Goal: Information Seeking & Learning: Check status

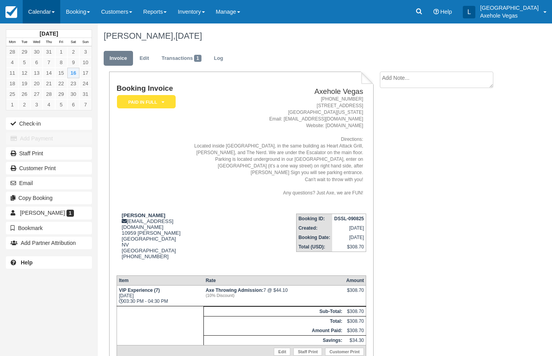
click at [33, 11] on link "Calendar" at bounding box center [42, 11] width 38 height 23
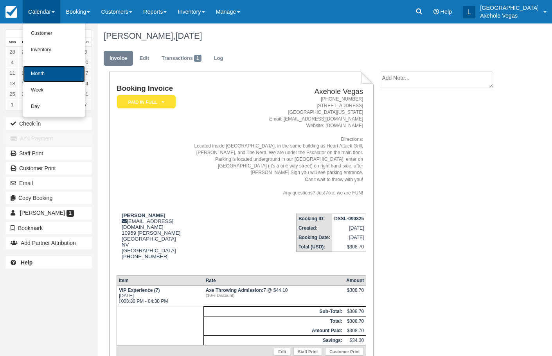
click at [48, 75] on link "Month" at bounding box center [54, 74] width 62 height 16
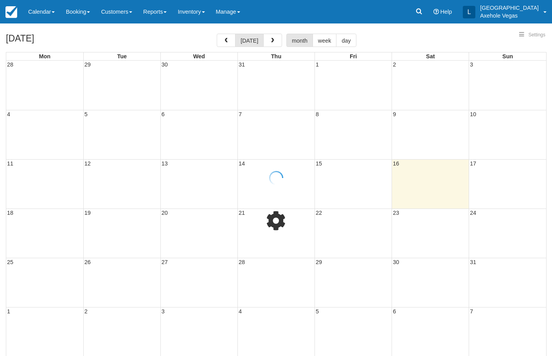
select select
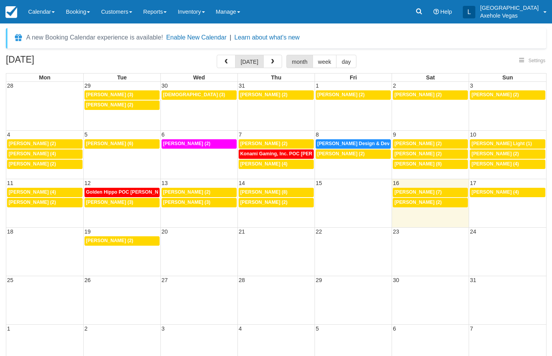
select select
click at [429, 188] on link "3:30p Dylan Conover (7)" at bounding box center [430, 192] width 75 height 9
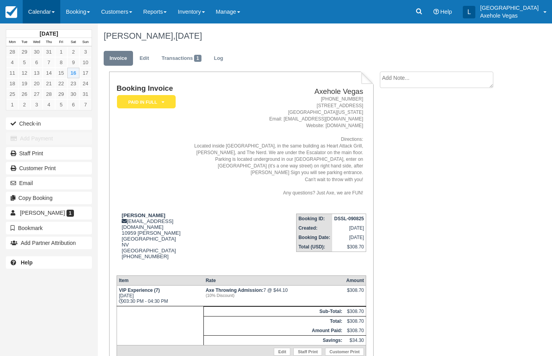
click at [56, 14] on link "Calendar" at bounding box center [42, 11] width 38 height 23
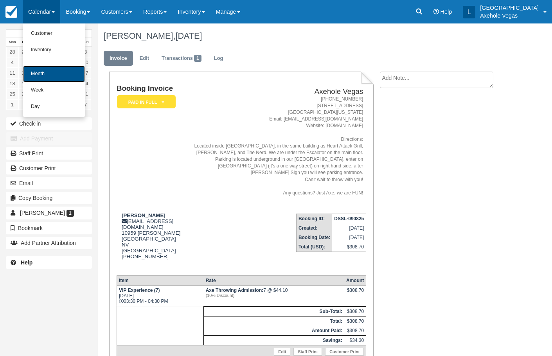
click at [54, 70] on link "Month" at bounding box center [54, 74] width 62 height 16
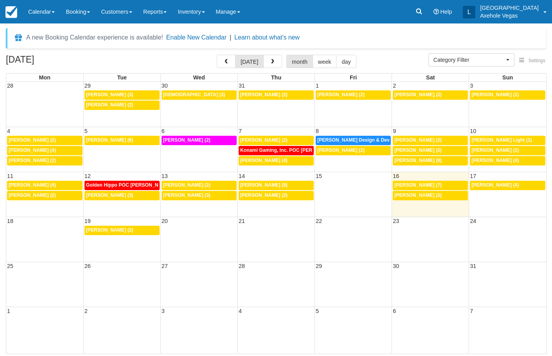
select select
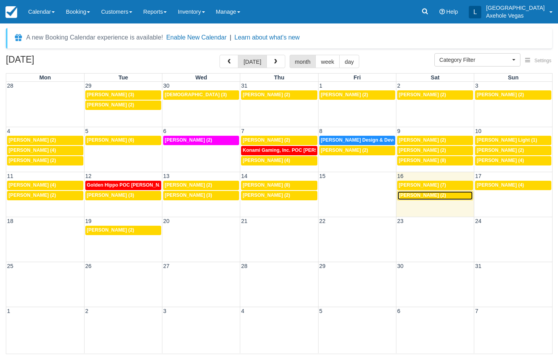
click at [423, 194] on span "Ben Tam (2)" at bounding box center [421, 194] width 47 height 5
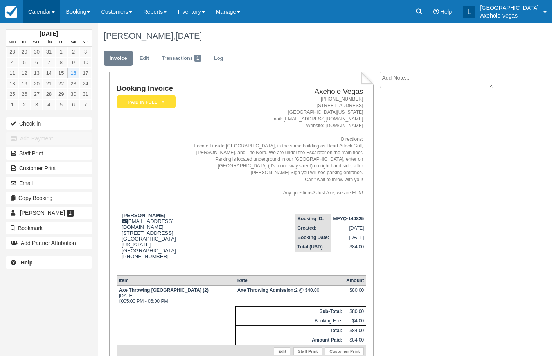
click at [53, 9] on link "Calendar" at bounding box center [42, 11] width 38 height 23
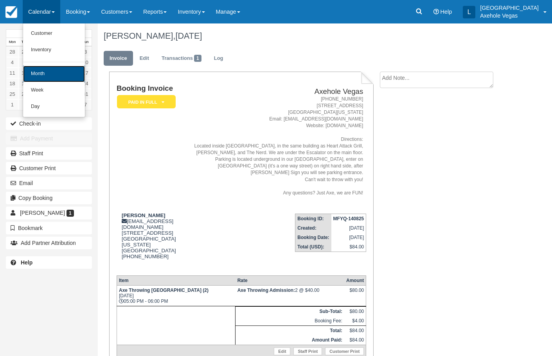
click at [57, 70] on link "Month" at bounding box center [54, 74] width 62 height 16
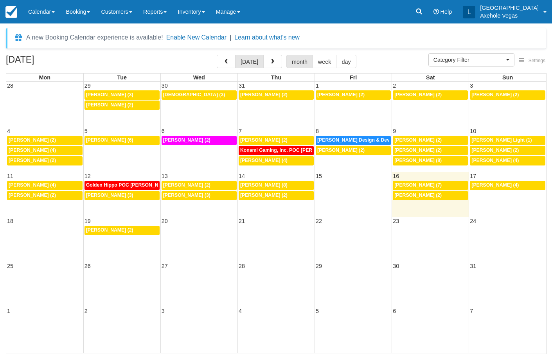
select select
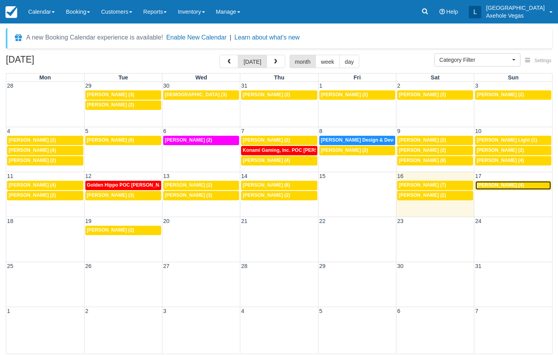
click at [502, 185] on span "Amber Gonzalez (4)" at bounding box center [499, 184] width 47 height 5
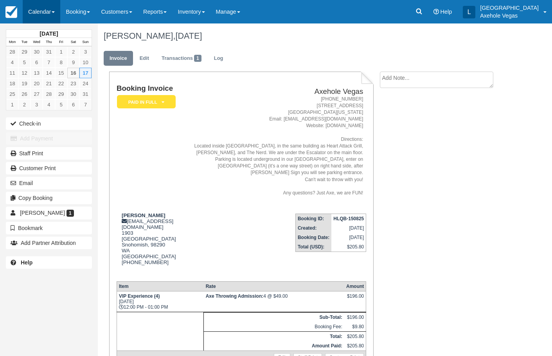
click at [52, 8] on link "Calendar" at bounding box center [42, 11] width 38 height 23
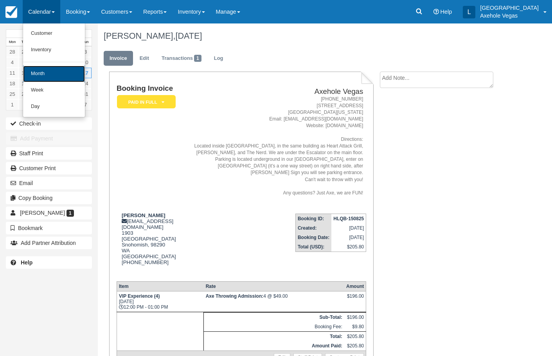
click at [59, 75] on link "Month" at bounding box center [54, 74] width 62 height 16
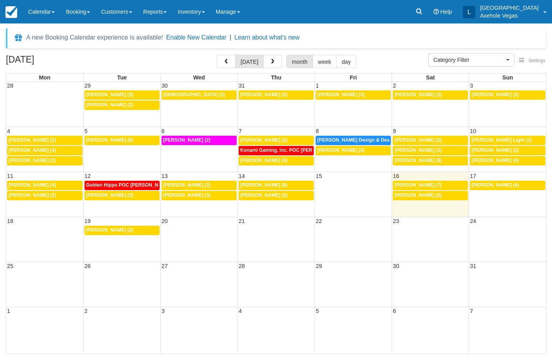
select select
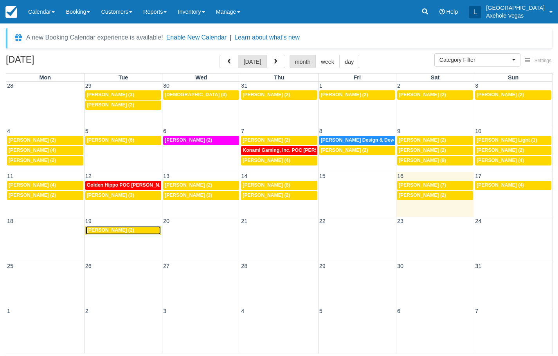
click at [107, 227] on link "2p Rachel Zhang (2)" at bounding box center [123, 230] width 76 height 9
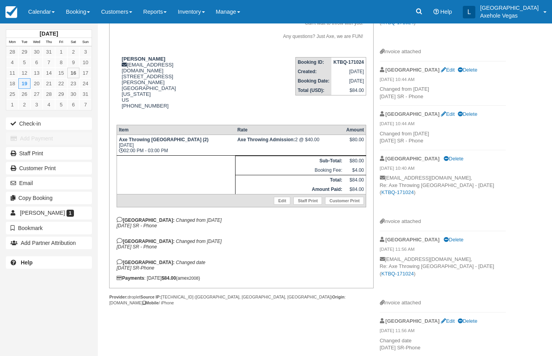
scroll to position [157, 0]
click at [55, 15] on link "Calendar" at bounding box center [42, 11] width 38 height 23
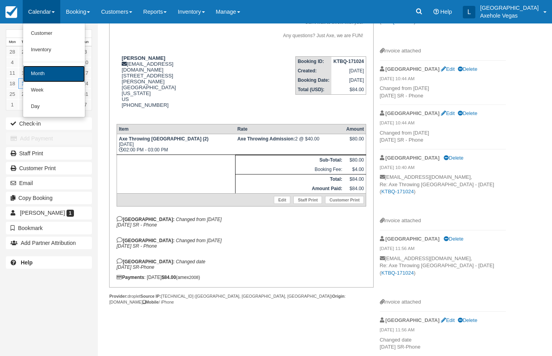
click at [50, 70] on link "Month" at bounding box center [54, 74] width 62 height 16
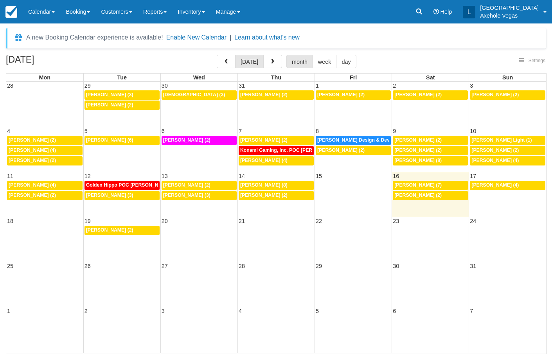
select select
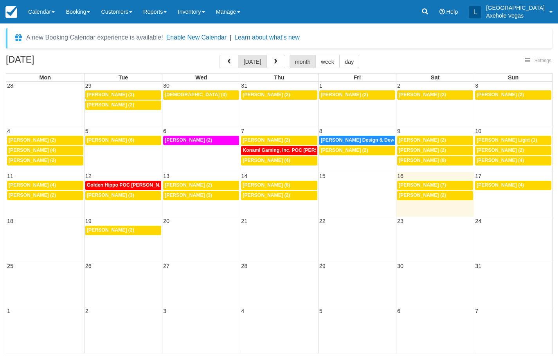
select select
click at [34, 10] on link "Calendar" at bounding box center [42, 11] width 38 height 23
